Goal: Information Seeking & Learning: Check status

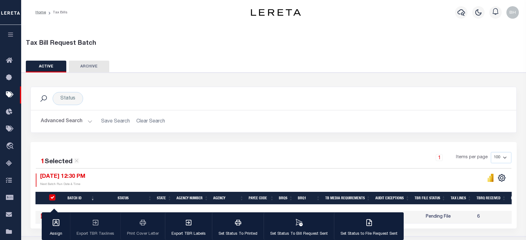
scroll to position [52, 0]
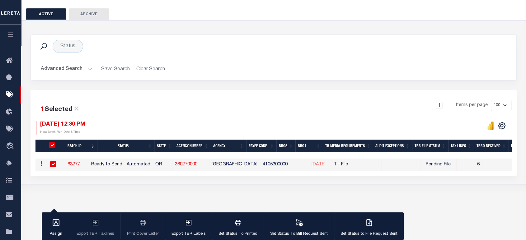
click at [11, 35] on icon "button" at bounding box center [10, 35] width 7 height 6
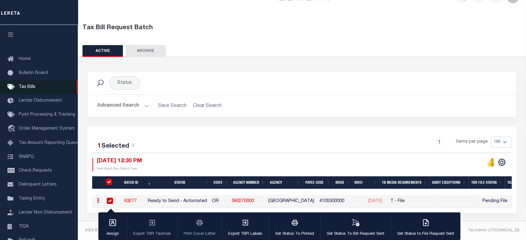
click at [26, 88] on span "Tax Bills" at bounding box center [27, 87] width 17 height 4
click at [123, 100] on button "Advanced Search" at bounding box center [123, 106] width 52 height 12
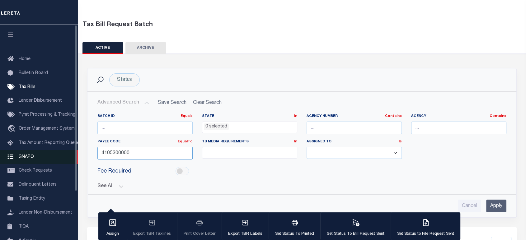
drag, startPoint x: 149, startPoint y: 154, endPoint x: 72, endPoint y: 155, distance: 76.6
click at [73, 154] on div "Home Tax Bills" at bounding box center [263, 161] width 526 height 360
paste input "09"
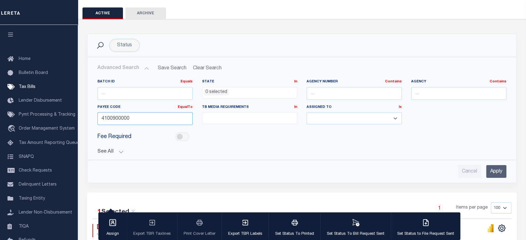
scroll to position [88, 0]
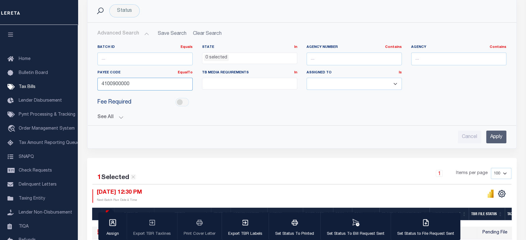
type input "4100900000"
drag, startPoint x: 496, startPoint y: 139, endPoint x: 386, endPoint y: 122, distance: 111.2
click at [496, 139] on input "Apply" at bounding box center [496, 137] width 20 height 13
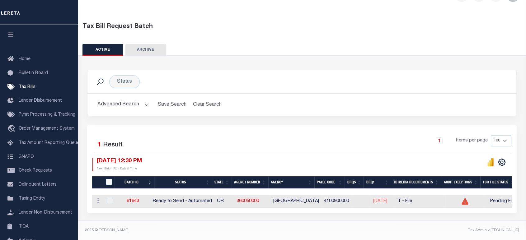
scroll to position [20, 0]
click at [134, 199] on link "61643" at bounding box center [133, 201] width 12 height 4
drag, startPoint x: 260, startPoint y: 208, endPoint x: 324, endPoint y: 210, distance: 63.9
click at [324, 210] on div "1 Selected 1 Result 1 Items per page 100 200 500 1000 [DATE] 12:30 PM" at bounding box center [302, 169] width 430 height 88
drag, startPoint x: 239, startPoint y: 198, endPoint x: 266, endPoint y: 197, distance: 26.5
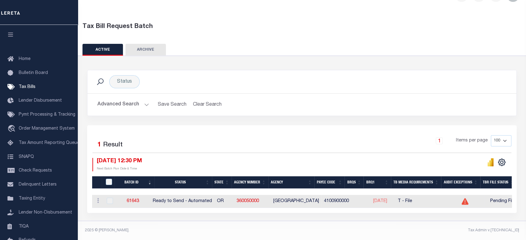
click at [266, 197] on td "360050000" at bounding box center [252, 201] width 37 height 13
drag, startPoint x: 265, startPoint y: 198, endPoint x: 240, endPoint y: 198, distance: 25.2
click at [239, 198] on td "360050000" at bounding box center [252, 201] width 37 height 13
copy link "360050000"
click at [211, 221] on div "Status Search Advanced Search Save Search Clear Search Equals" at bounding box center [302, 139] width 454 height 166
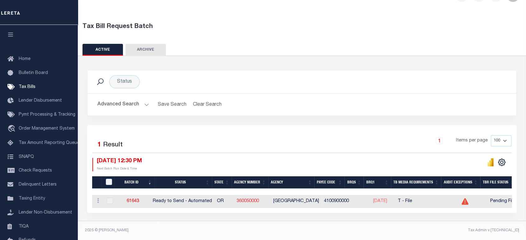
click at [250, 199] on link "360050000" at bounding box center [248, 201] width 22 height 4
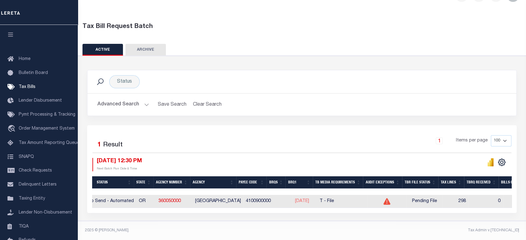
scroll to position [0, 120]
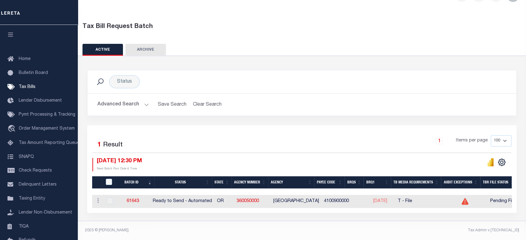
click at [346, 196] on td "4100900000" at bounding box center [337, 201] width 30 height 13
copy td "4100900000"
drag, startPoint x: 250, startPoint y: 208, endPoint x: 357, endPoint y: 209, distance: 107.7
click at [357, 209] on div "1 Selected 1 Result 1 Items per page 100 200 500 1000 [DATE] 12:30 PM" at bounding box center [302, 169] width 430 height 88
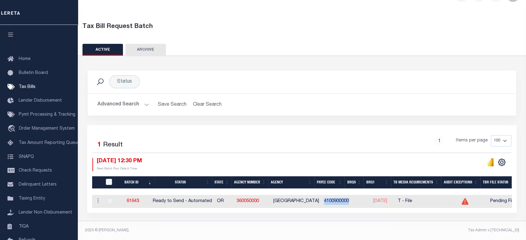
click at [377, 214] on div "Status Search Advanced Search Save Search Clear Search Equals" at bounding box center [302, 139] width 454 height 166
click at [306, 145] on div "1 Items per page 100 200 500 1000" at bounding box center [356, 143] width 312 height 16
click at [140, 99] on button "Advanced Search" at bounding box center [123, 105] width 52 height 12
